Goal: Register for event/course

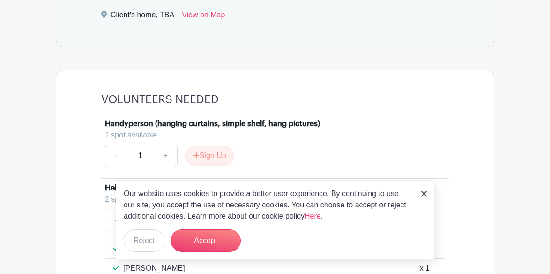
scroll to position [489, 0]
click at [424, 194] on img at bounding box center [425, 194] width 6 height 6
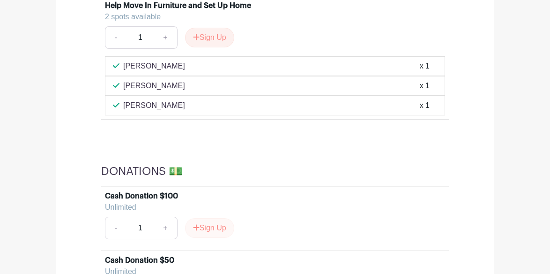
scroll to position [625, 0]
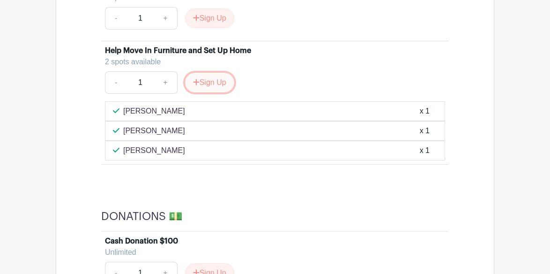
click at [212, 81] on button "Sign Up" at bounding box center [209, 83] width 49 height 20
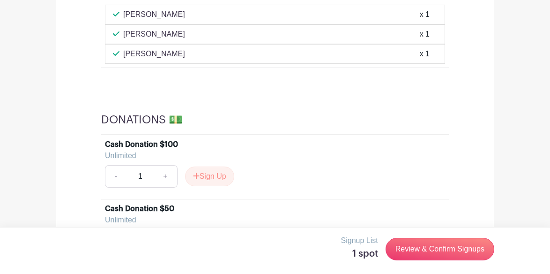
scroll to position [732, 0]
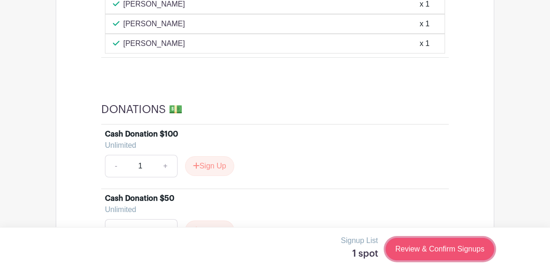
click at [428, 247] on link "Review & Confirm Signups" at bounding box center [440, 249] width 109 height 23
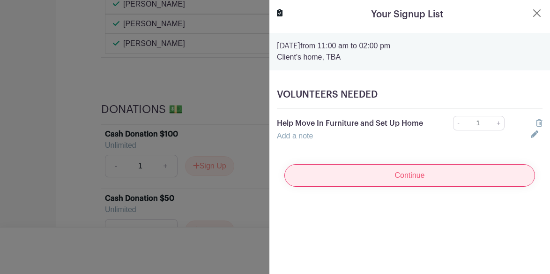
click at [419, 176] on input "Continue" at bounding box center [410, 175] width 251 height 23
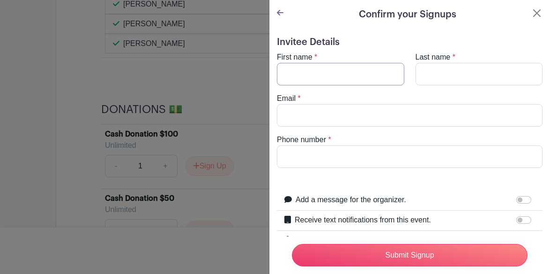
click at [302, 76] on input "First name" at bounding box center [341, 74] width 128 height 23
type input "[PERSON_NAME]"
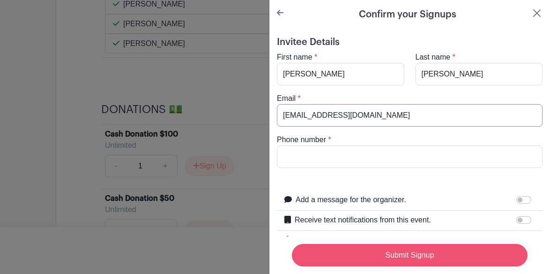
type input "[EMAIL_ADDRESS][DOMAIN_NAME]"
click at [354, 253] on input "Submit Signup" at bounding box center [410, 255] width 236 height 23
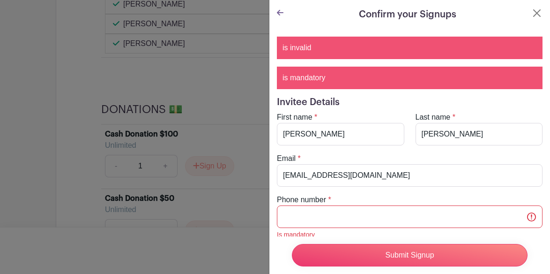
scroll to position [137, 0]
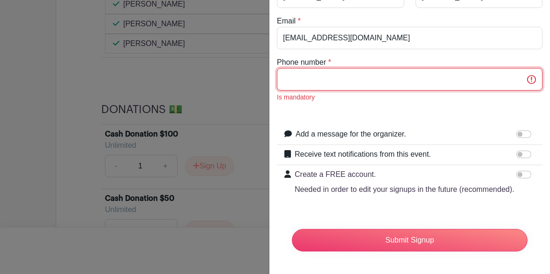
click at [290, 86] on input "Phone number" at bounding box center [410, 79] width 266 height 23
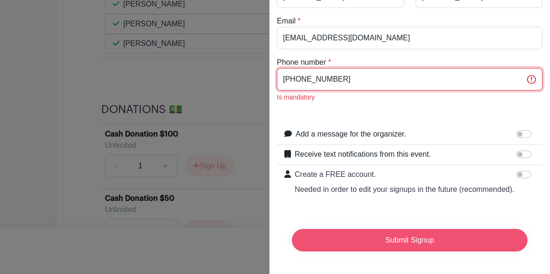
type input "[PHONE_NUMBER]"
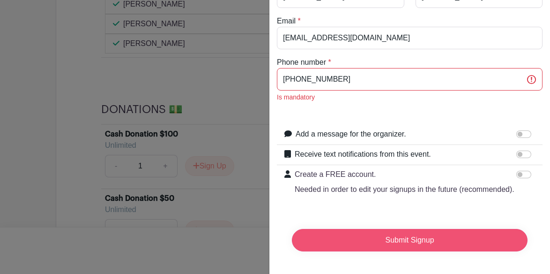
click at [344, 241] on input "Submit Signup" at bounding box center [410, 240] width 236 height 23
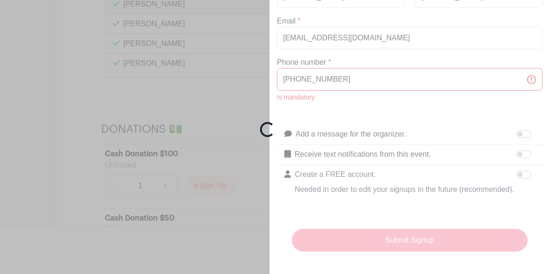
scroll to position [752, 0]
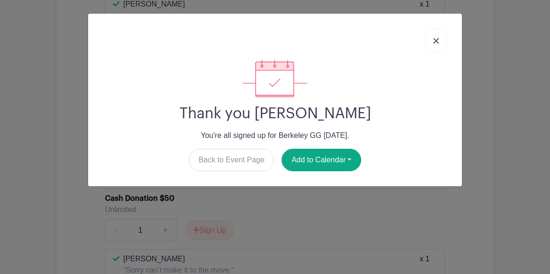
click at [437, 38] on link at bounding box center [437, 40] width 22 height 23
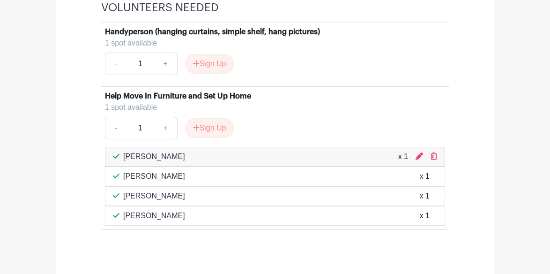
scroll to position [577, 0]
